Goal: Find specific page/section: Find specific page/section

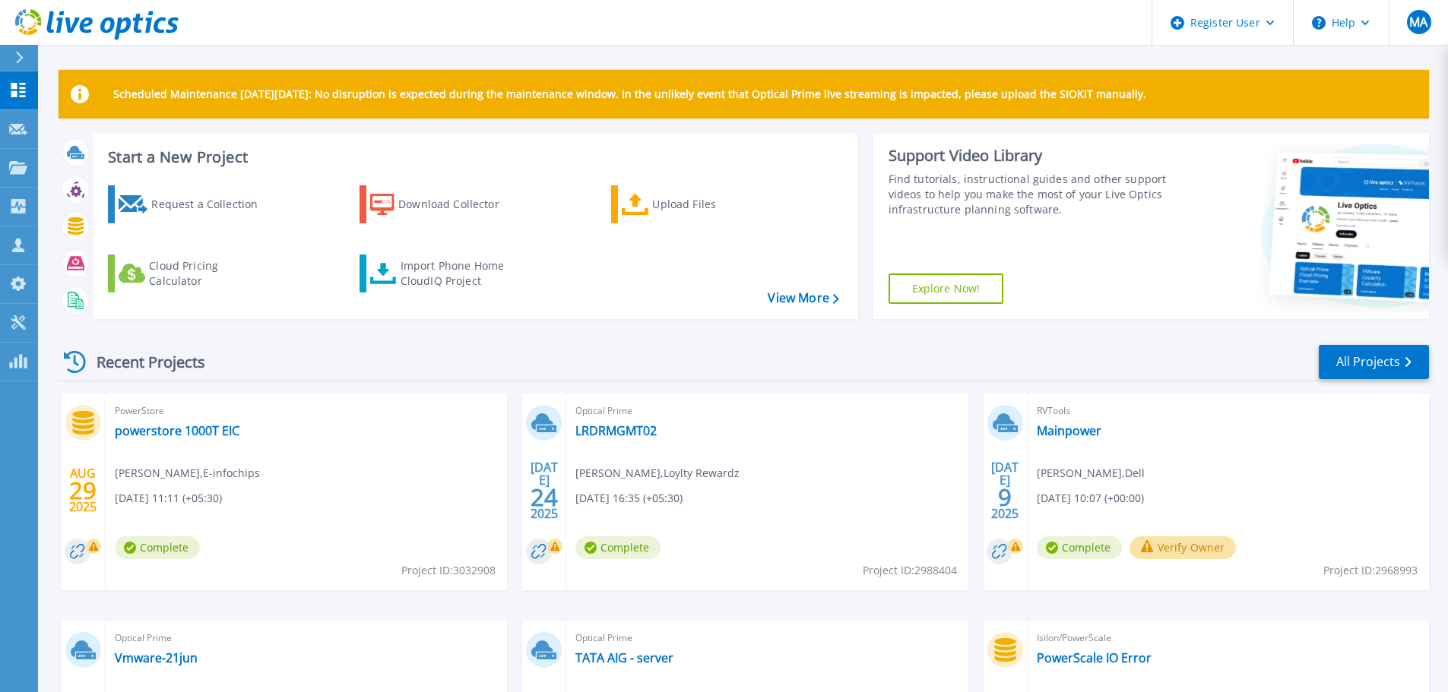
click at [25, 59] on div at bounding box center [26, 58] width 24 height 26
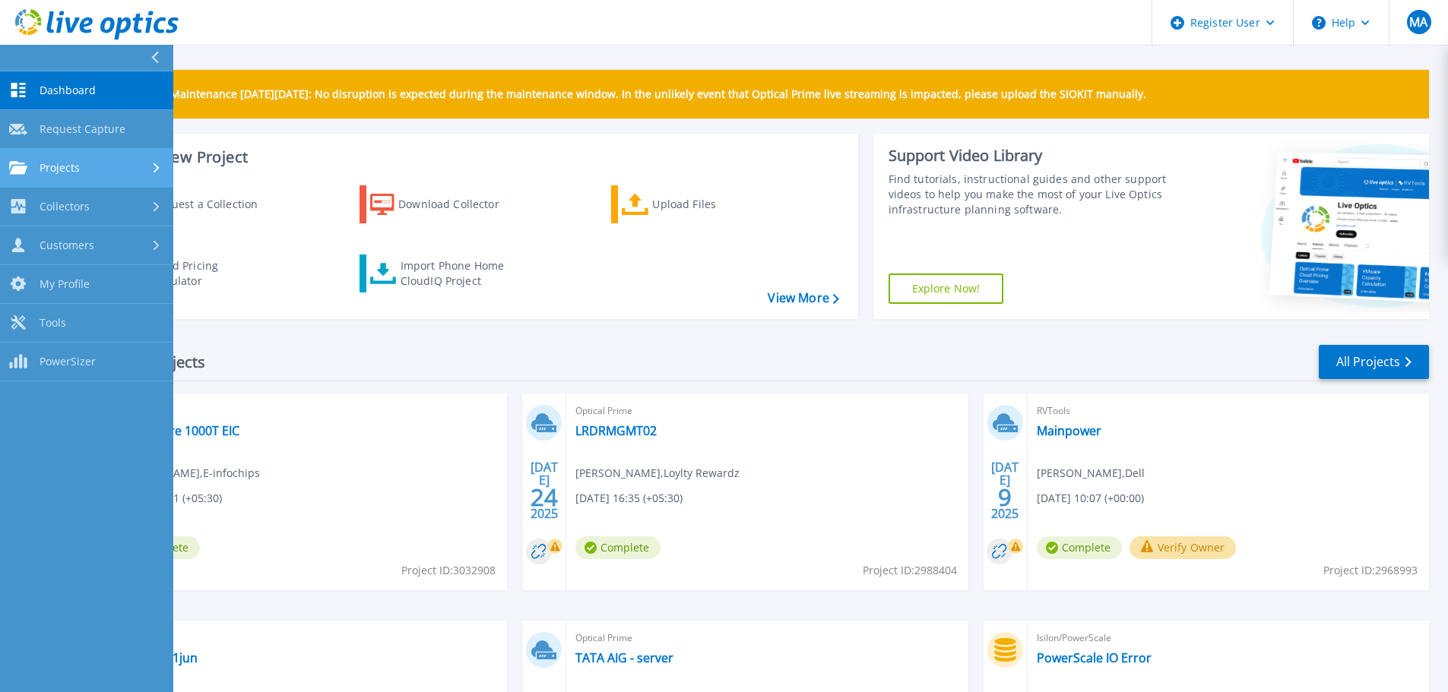
click at [71, 157] on link "Projects Projects" at bounding box center [86, 168] width 173 height 39
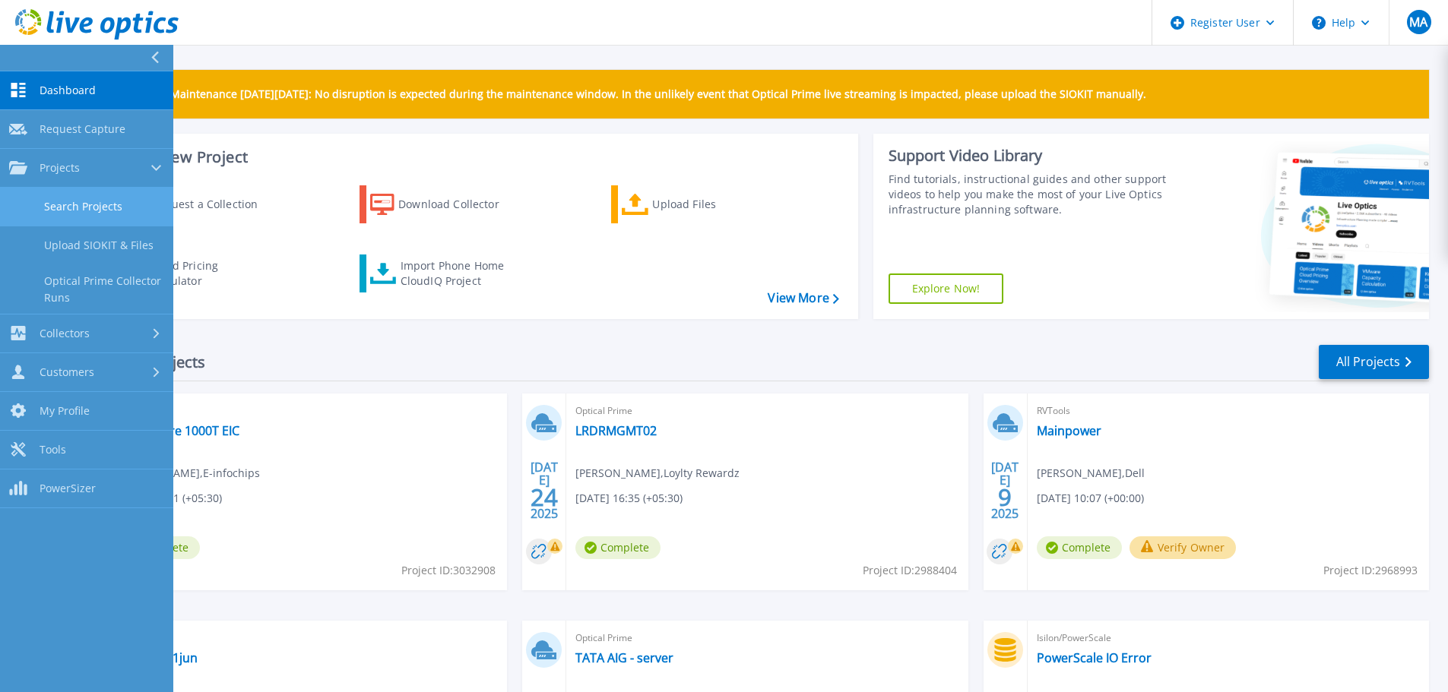
click at [138, 201] on link "Search Projects" at bounding box center [86, 207] width 173 height 39
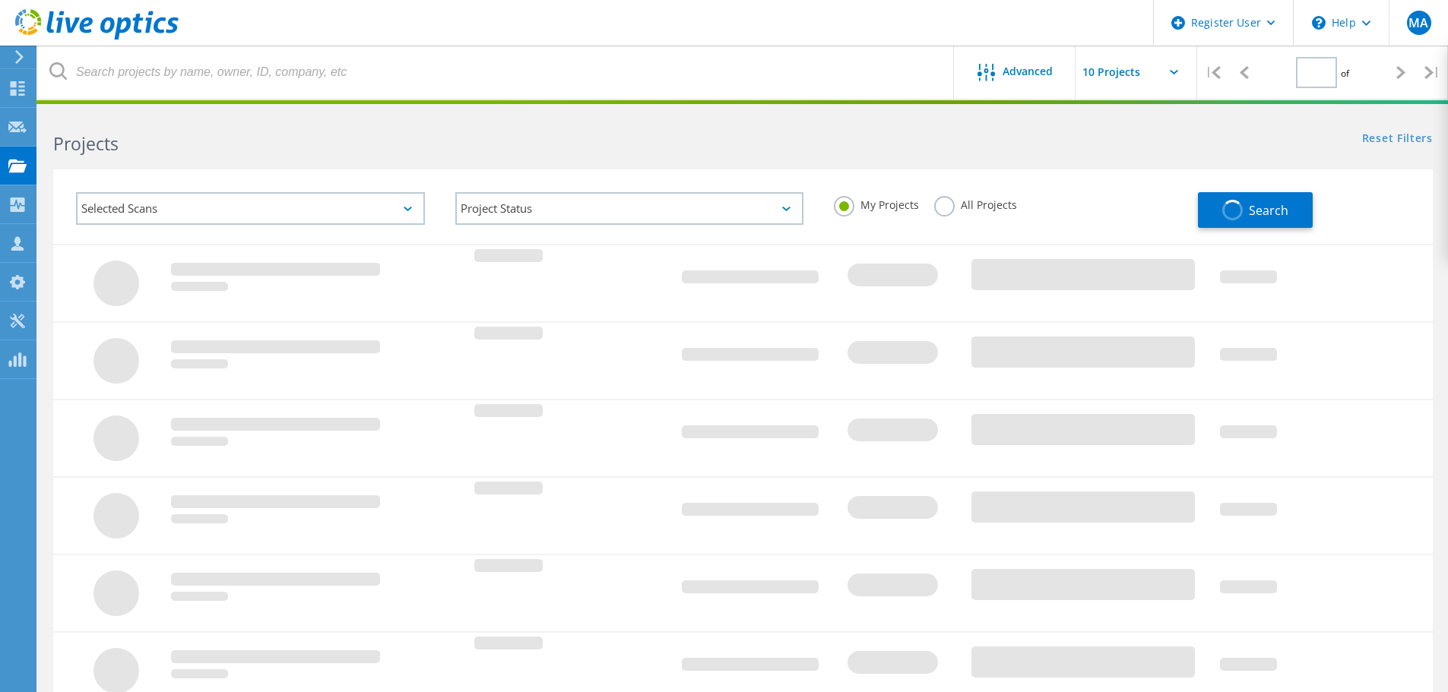
type input "1"
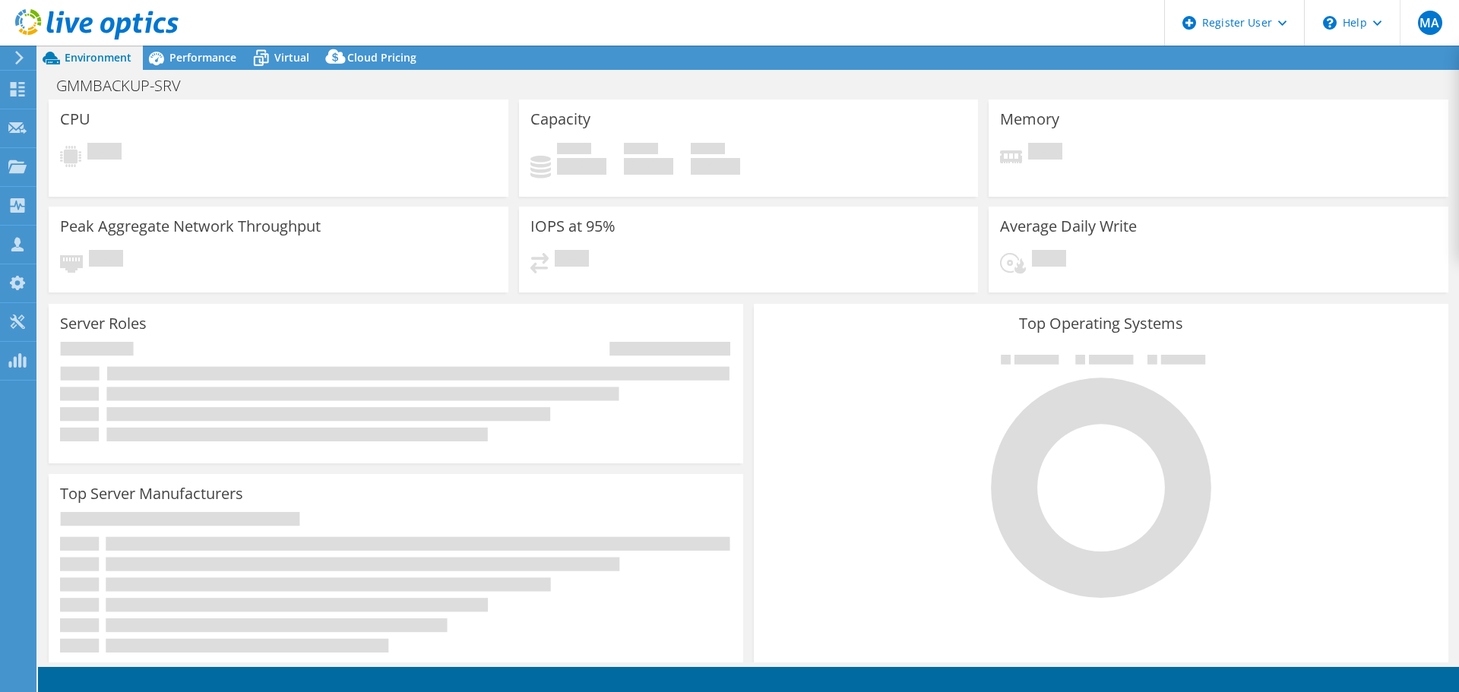
select select "USD"
select select "[GEOGRAPHIC_DATA]"
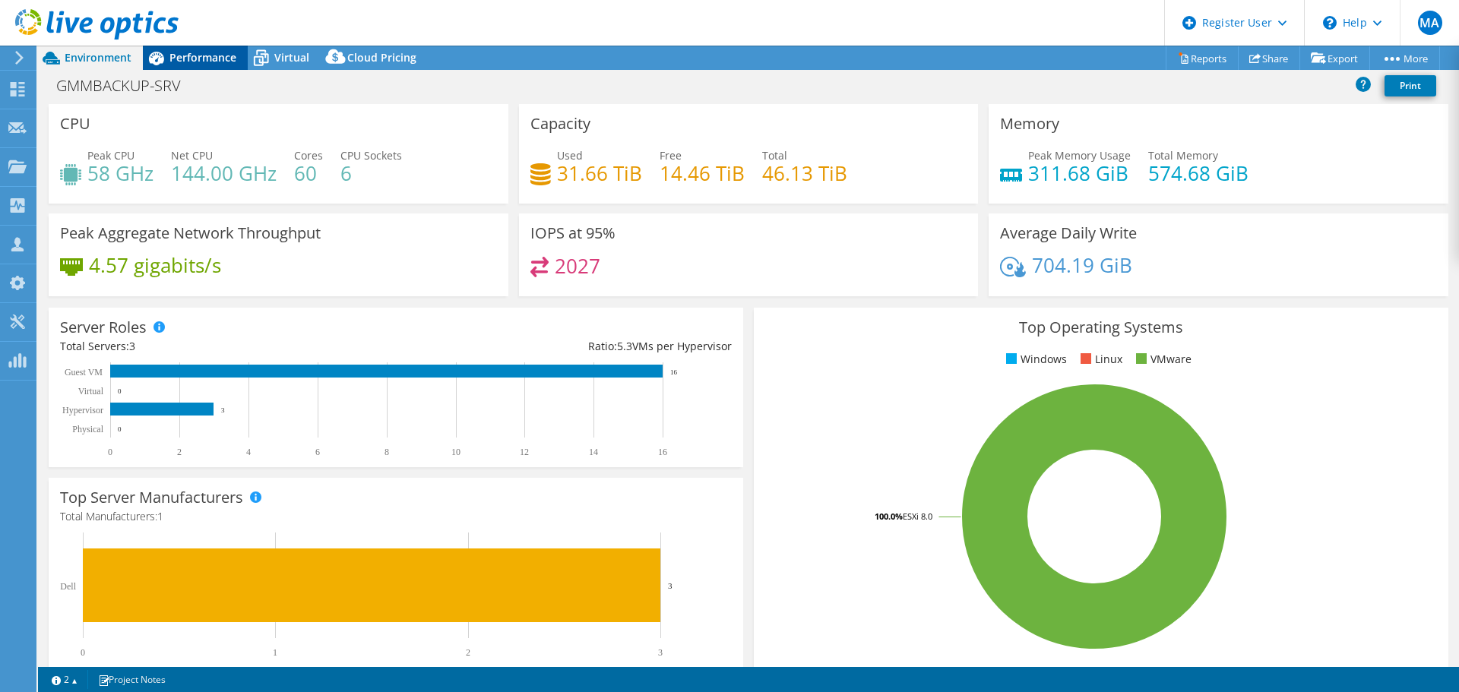
click at [212, 63] on span "Performance" at bounding box center [202, 57] width 67 height 14
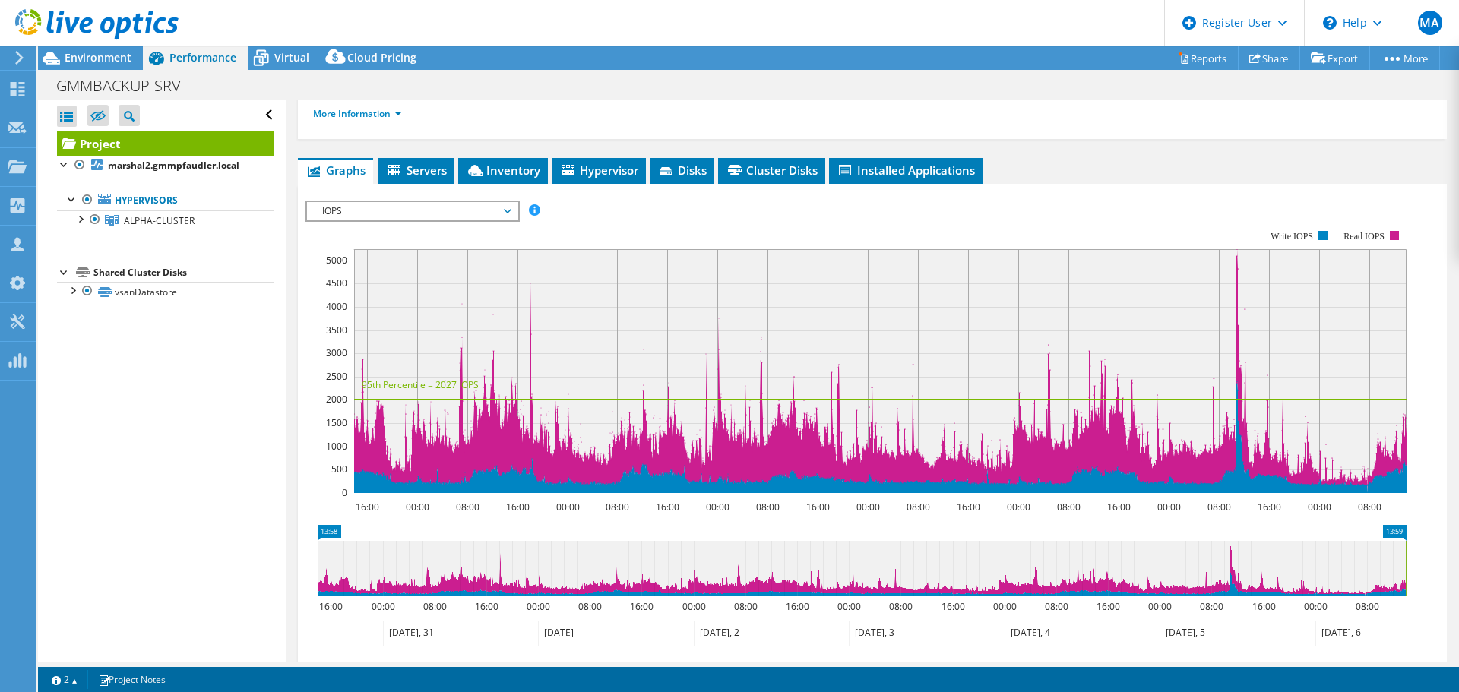
scroll to position [171, 0]
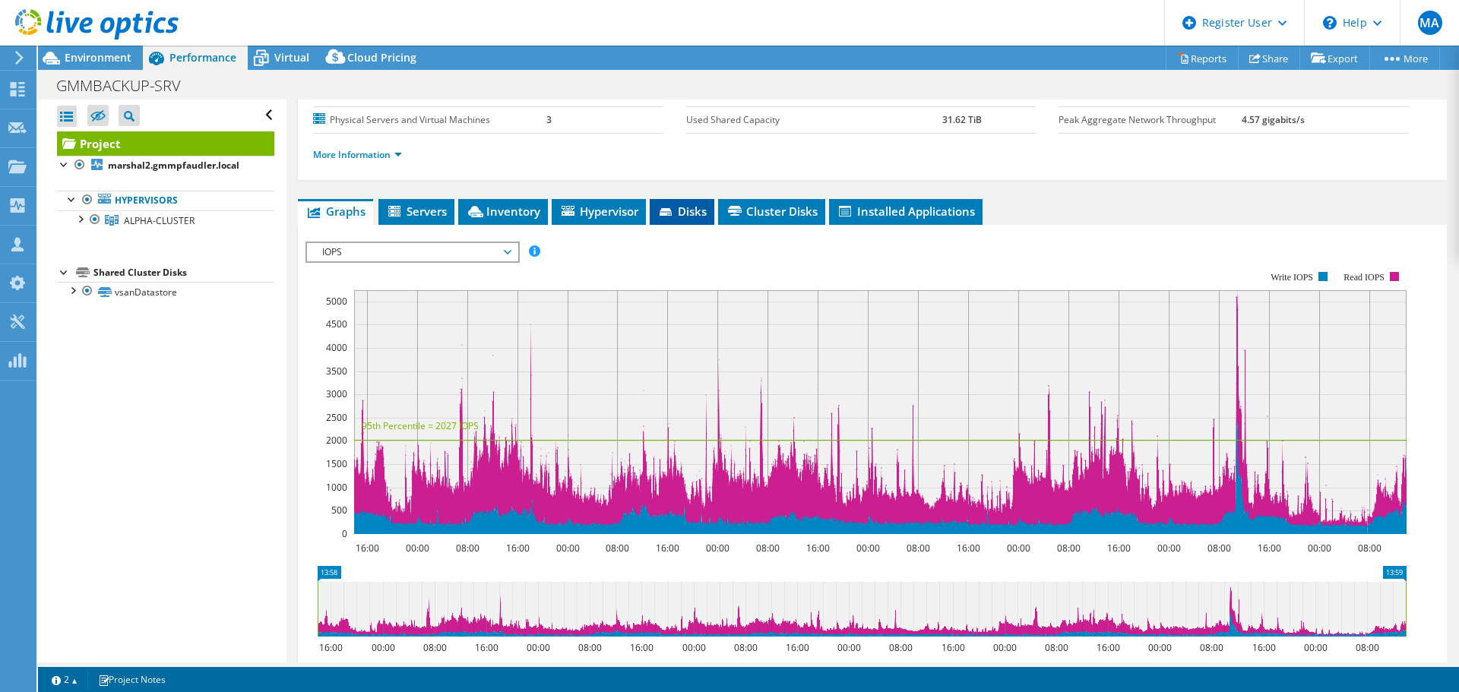
click at [679, 214] on span "Disks" at bounding box center [681, 211] width 49 height 15
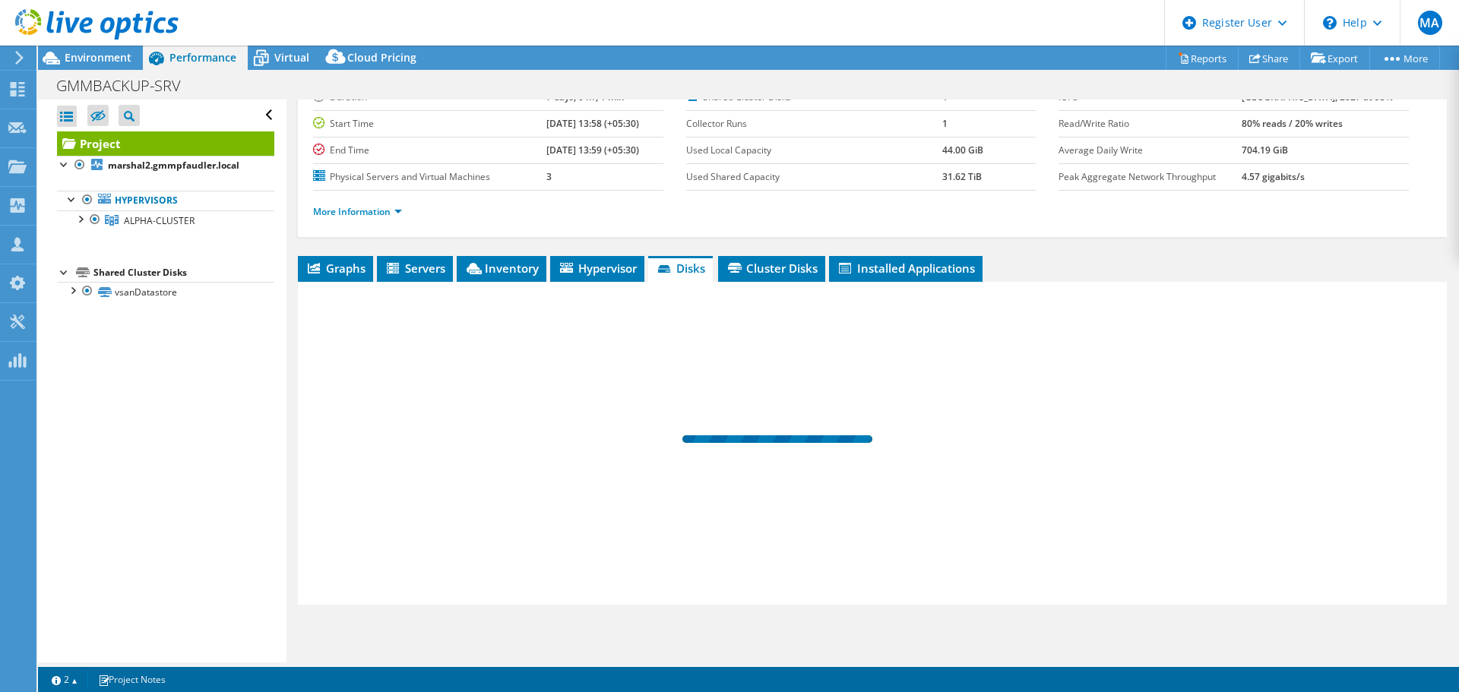
scroll to position [114, 0]
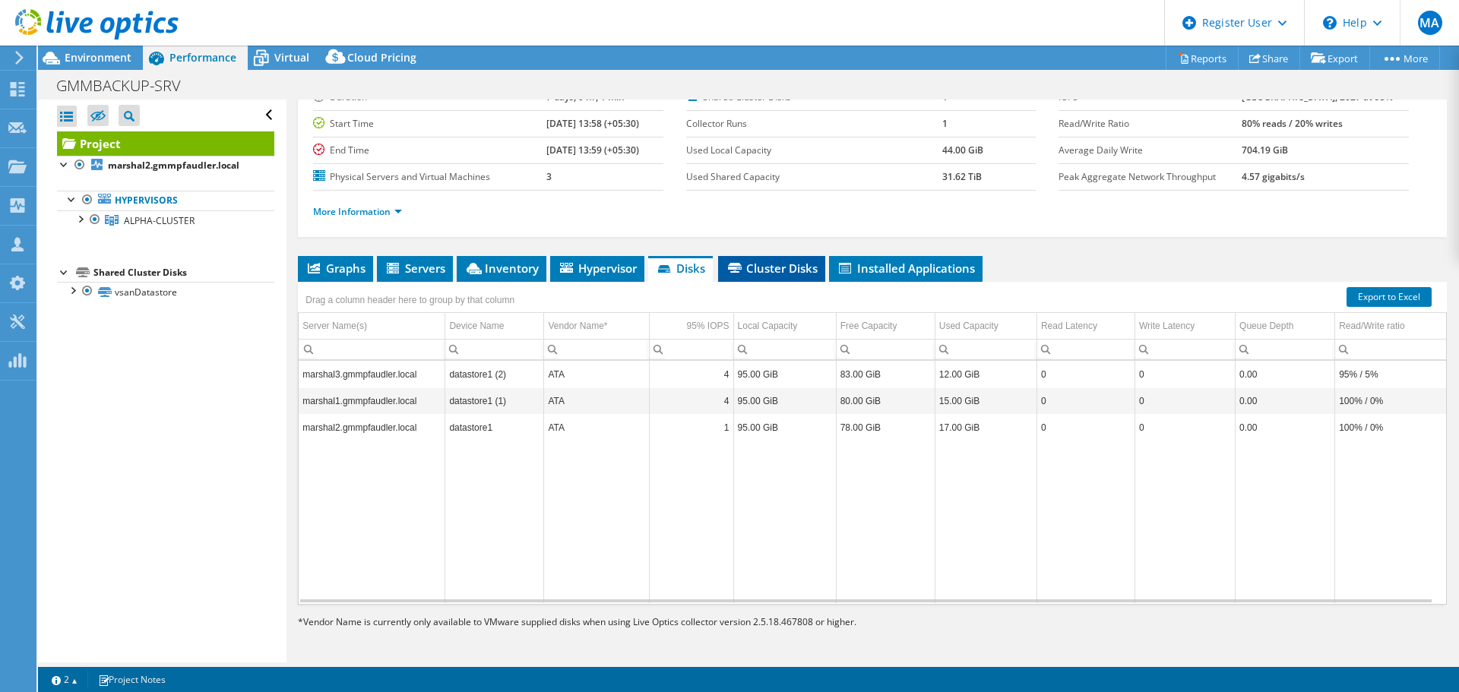
click at [790, 274] on span "Cluster Disks" at bounding box center [772, 268] width 92 height 15
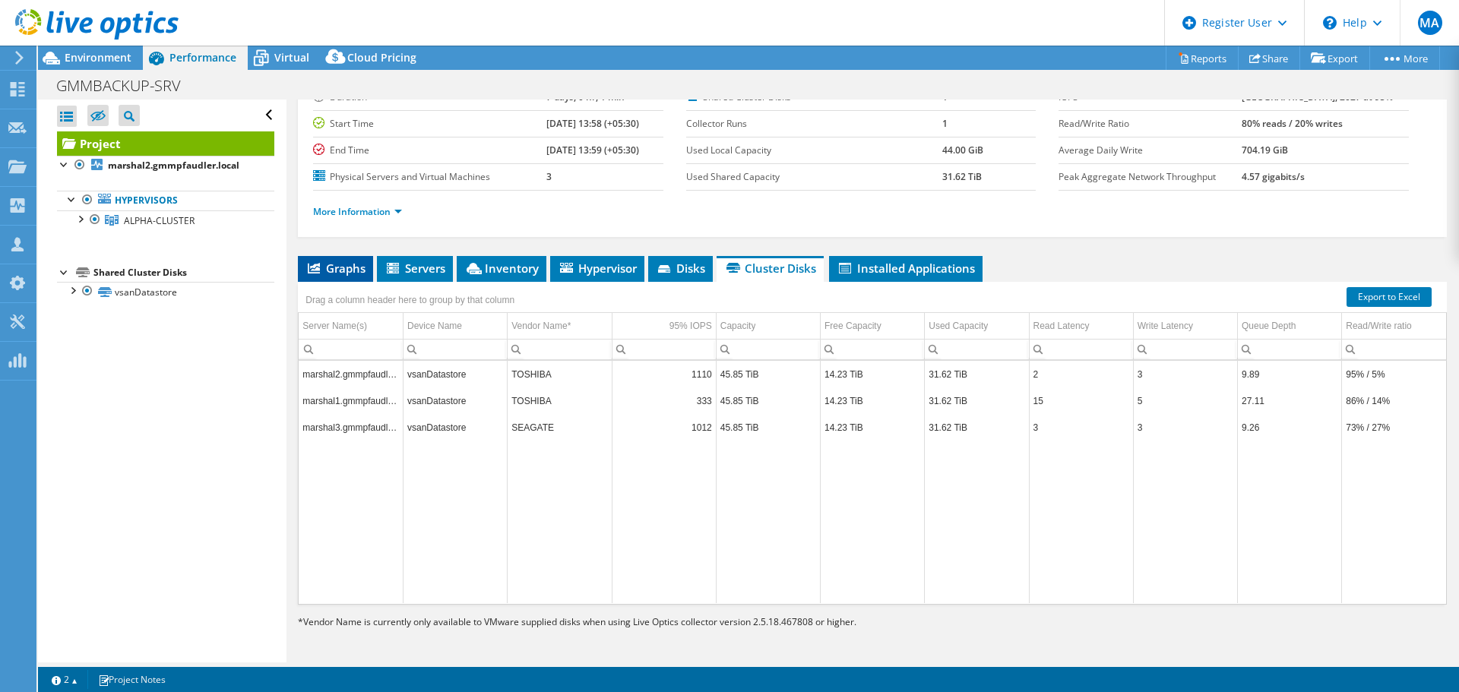
click at [317, 263] on icon at bounding box center [314, 268] width 12 height 11
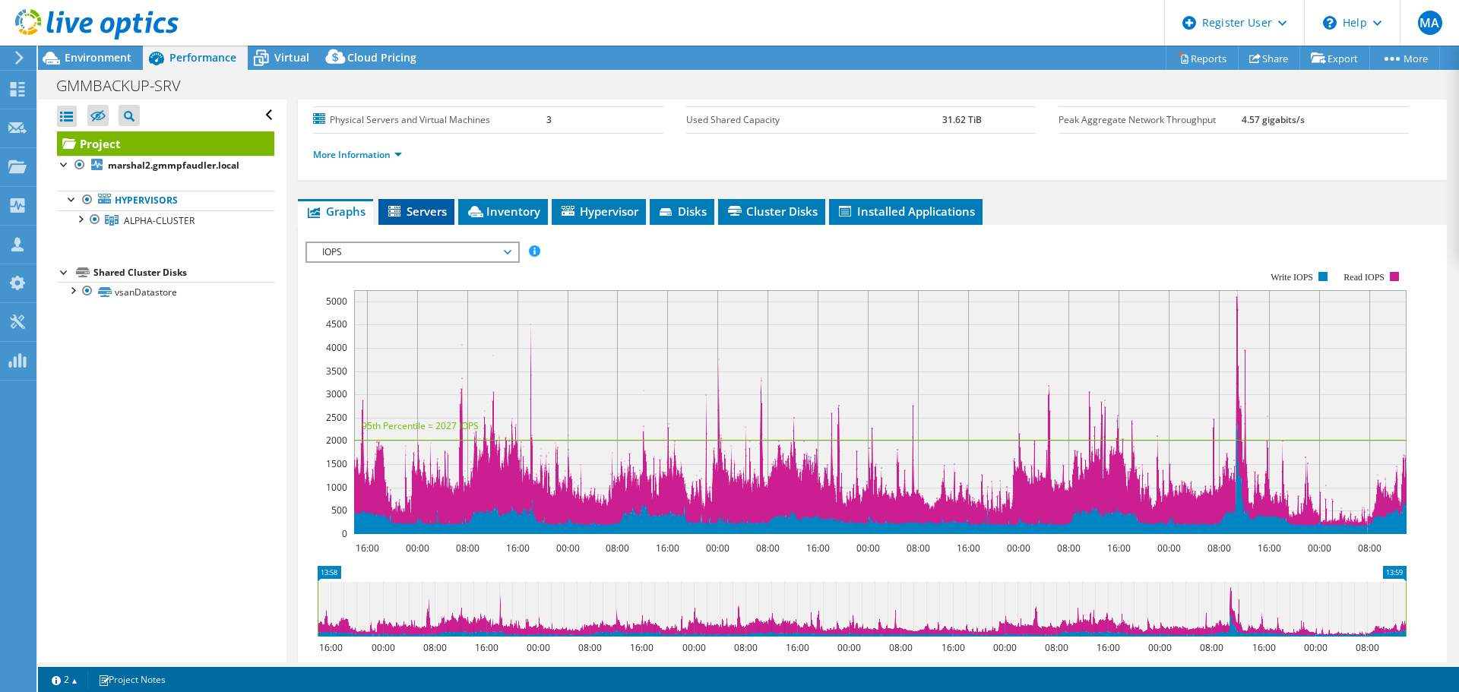
click at [412, 222] on li "Servers" at bounding box center [417, 212] width 76 height 26
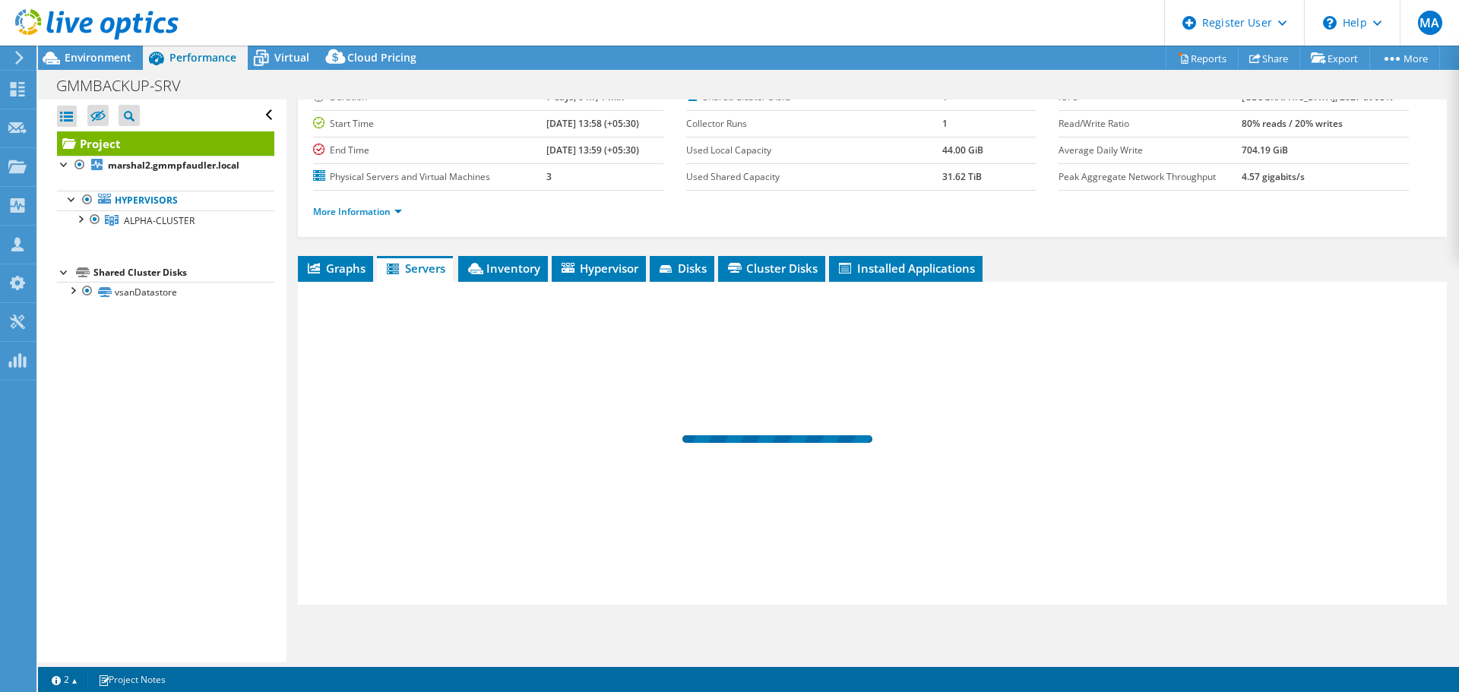
scroll to position [114, 0]
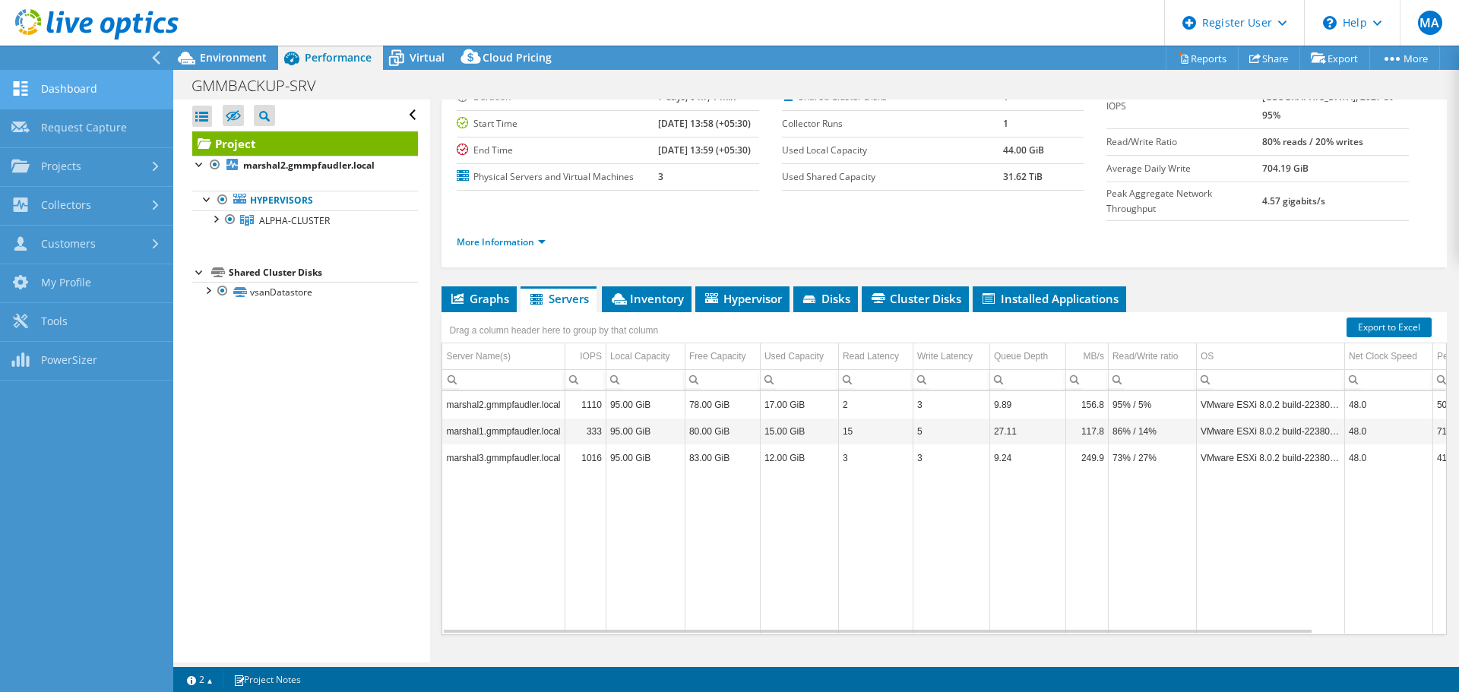
click at [50, 97] on link "Dashboard" at bounding box center [86, 90] width 173 height 39
